Goal: Find specific page/section: Find specific page/section

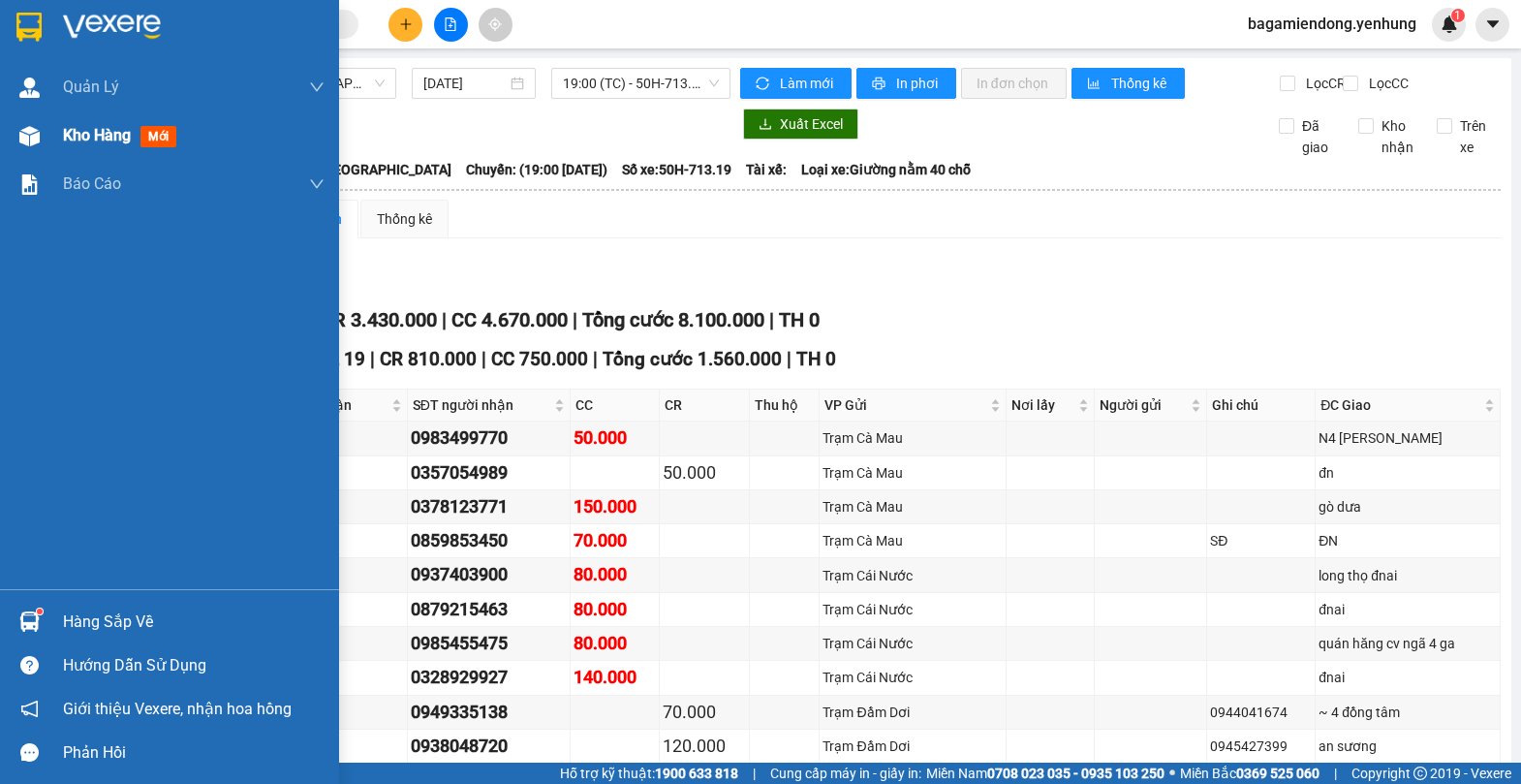
click at [29, 132] on img at bounding box center [29, 136] width 20 height 20
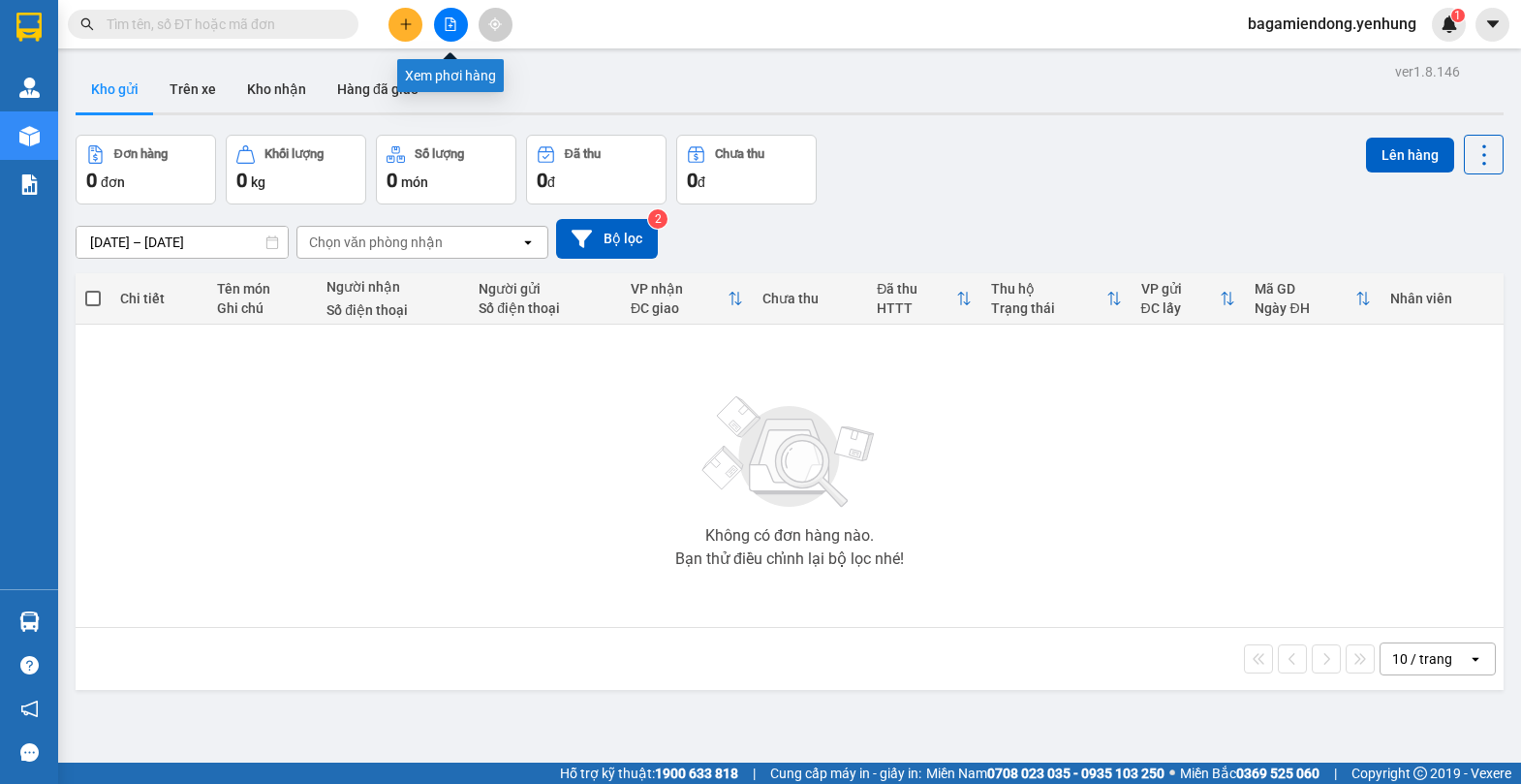
click at [443, 27] on icon "file-add" at bounding box center [450, 25] width 14 height 14
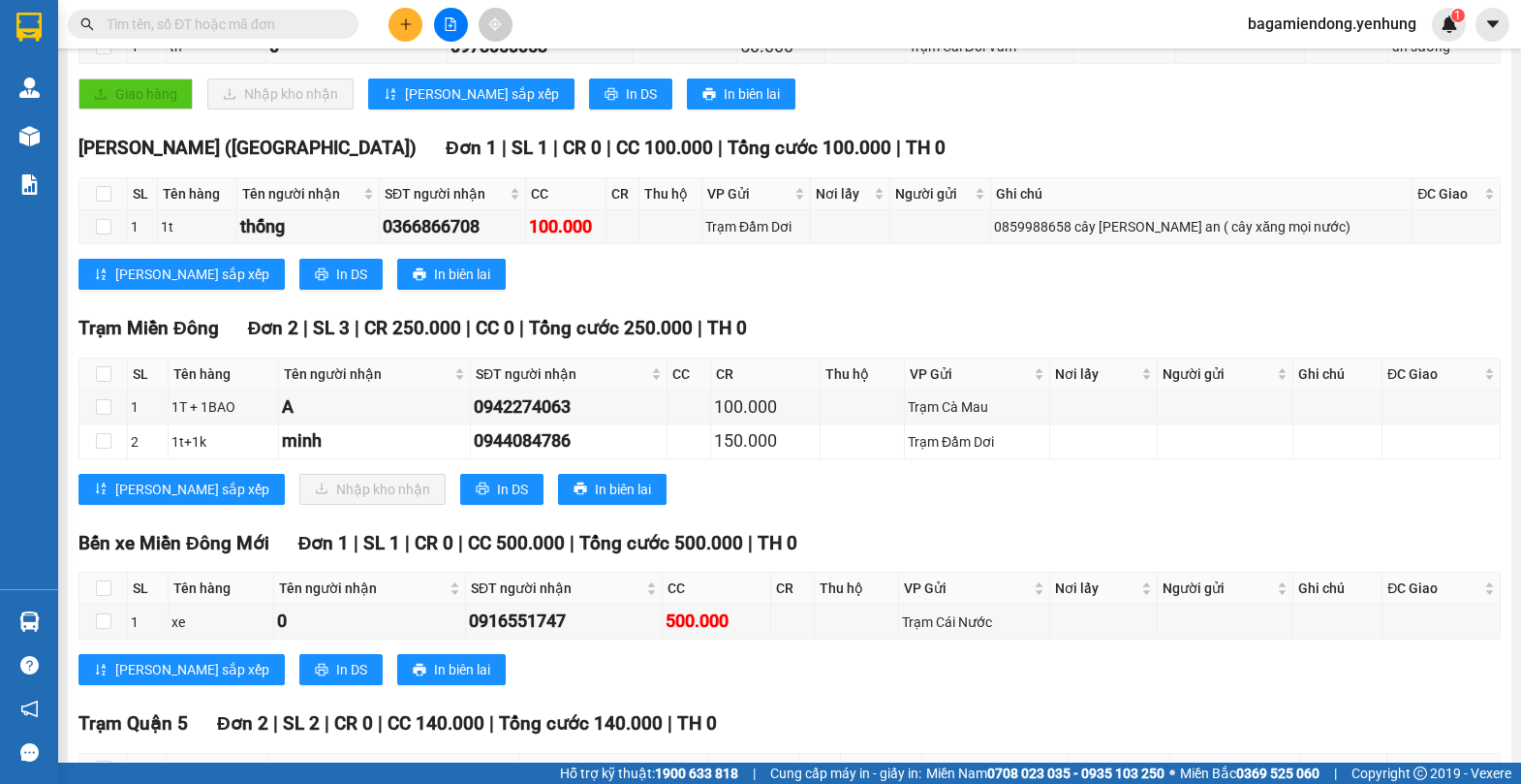
scroll to position [464, 0]
